Goal: Information Seeking & Learning: Learn about a topic

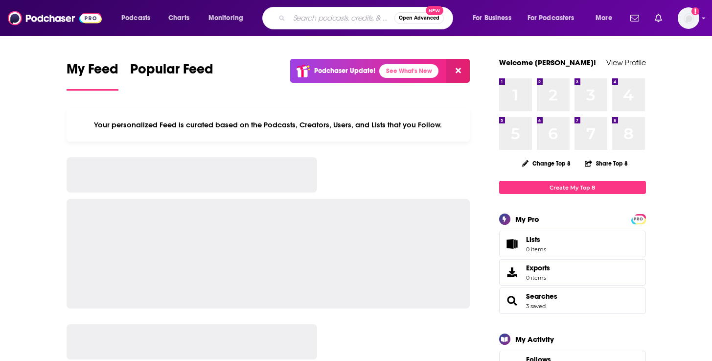
click at [326, 18] on input "Search podcasts, credits, & more..." at bounding box center [341, 18] width 105 height 16
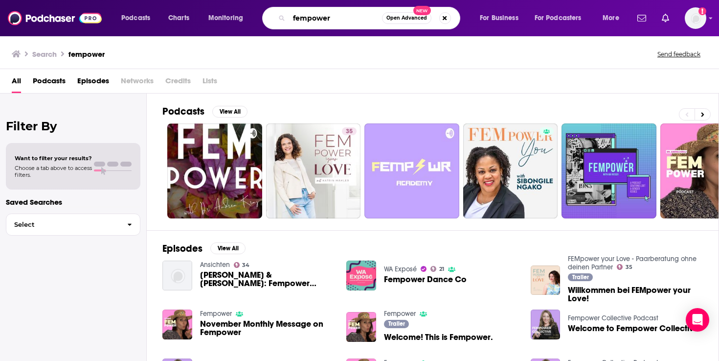
click at [342, 21] on input "fempower" at bounding box center [335, 18] width 93 height 16
type input "fempower health"
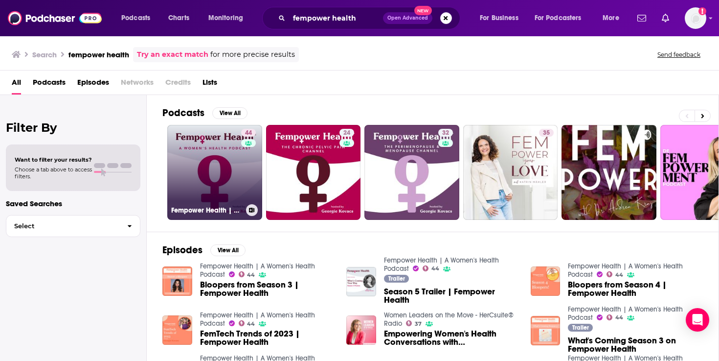
click at [227, 161] on link "44 Fempower Health | A Women's Health Podcast" at bounding box center [214, 172] width 95 height 95
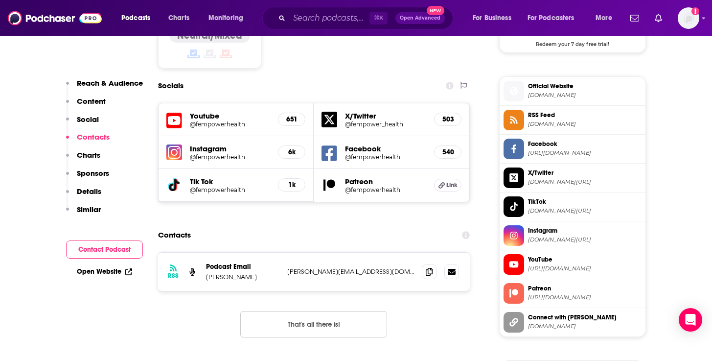
scroll to position [806, 0]
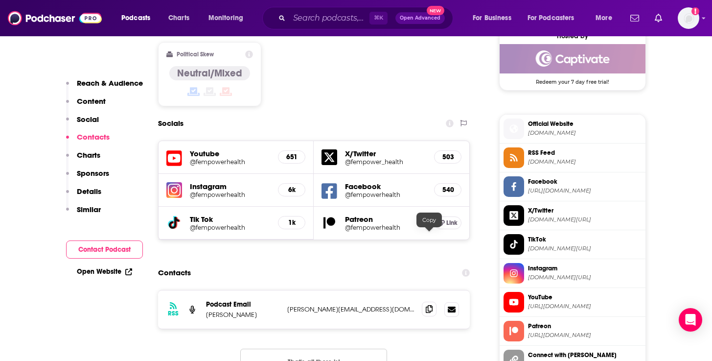
click at [432, 305] on icon at bounding box center [429, 309] width 7 height 8
click at [323, 15] on input "Search podcasts, credits, & more..." at bounding box center [329, 18] width 80 height 16
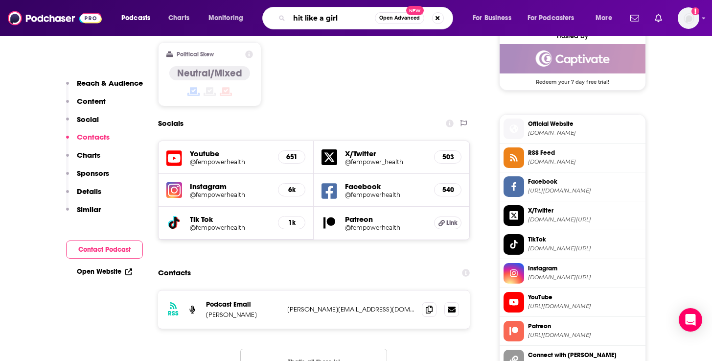
type input "hit like a girl"
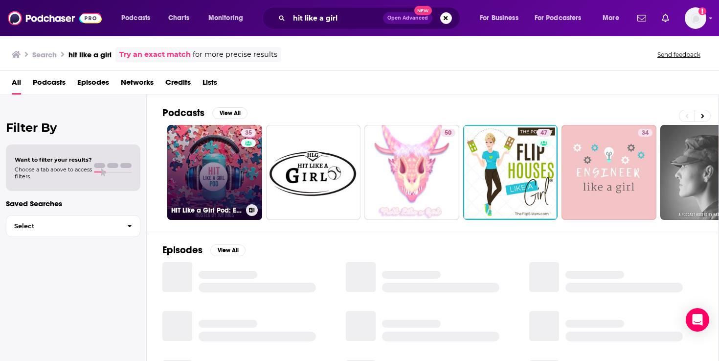
click at [209, 169] on link "35 HIT Like a Girl Pod: Empowering Women in Health IT" at bounding box center [214, 172] width 95 height 95
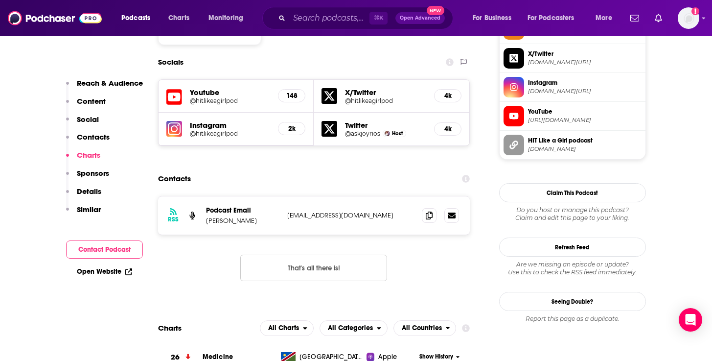
scroll to position [804, 0]
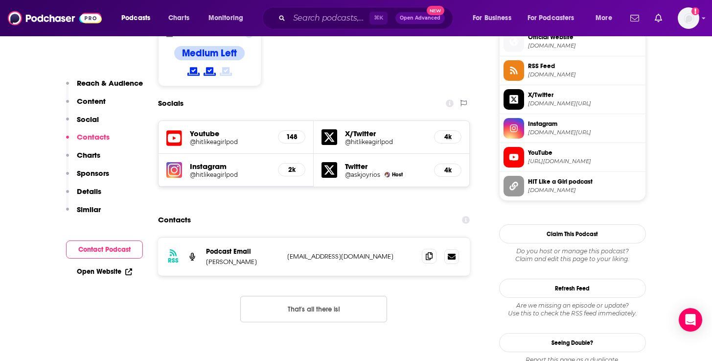
click at [430, 252] on icon at bounding box center [429, 256] width 7 height 8
